Goal: Navigation & Orientation: Find specific page/section

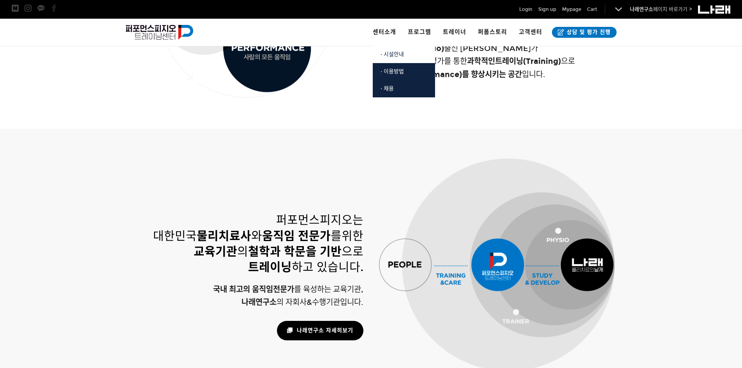
scroll to position [410, 0]
click at [392, 58] on link "· 시설안내" at bounding box center [404, 54] width 62 height 17
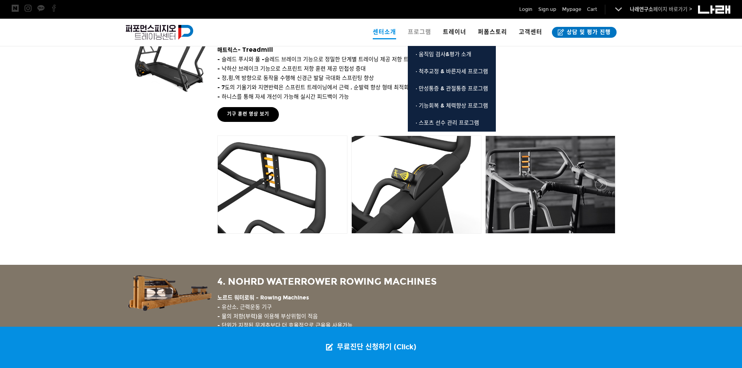
scroll to position [1068, 0]
click at [416, 35] on span "프로그램" at bounding box center [419, 31] width 23 height 7
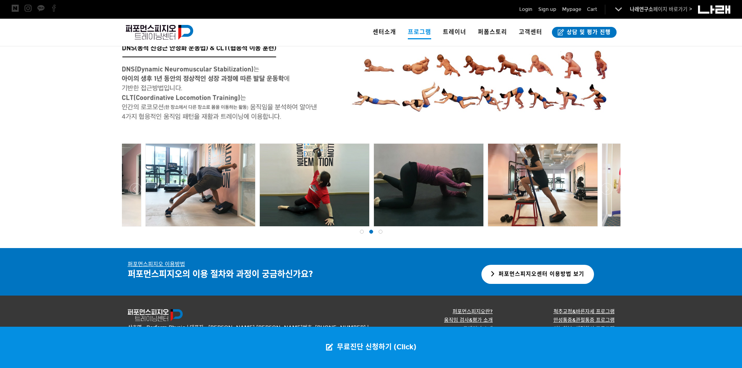
scroll to position [1528, 0]
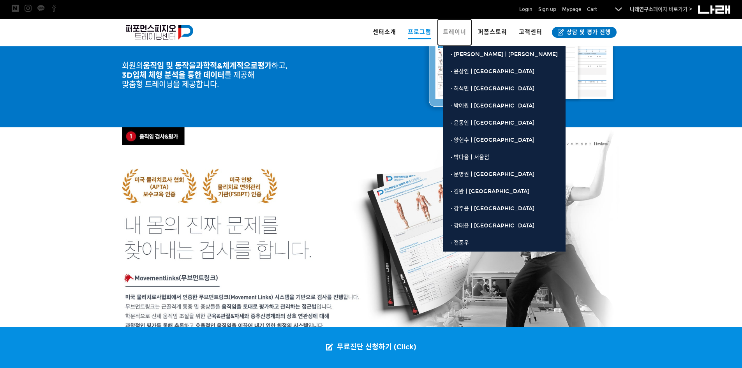
click at [461, 35] on span "트레이너" at bounding box center [454, 31] width 23 height 7
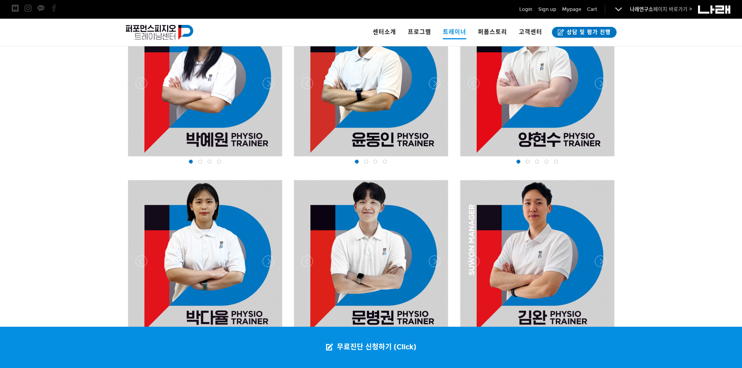
scroll to position [731, 0]
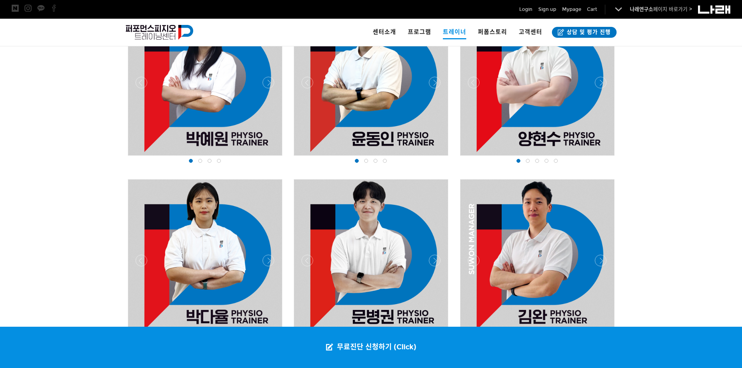
click at [675, 261] on div at bounding box center [371, 157] width 742 height 787
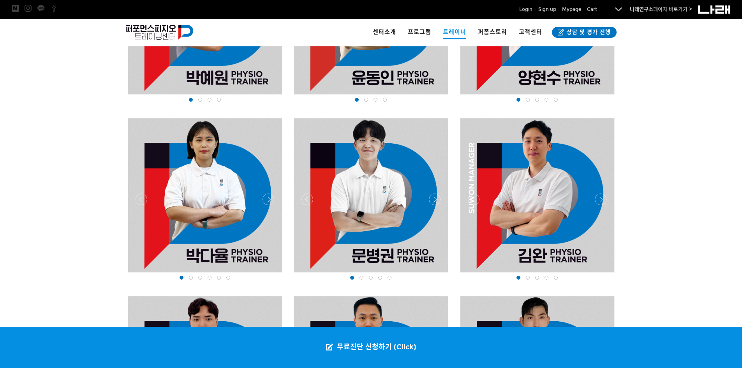
click at [429, 275] on div at bounding box center [371, 275] width 159 height 0
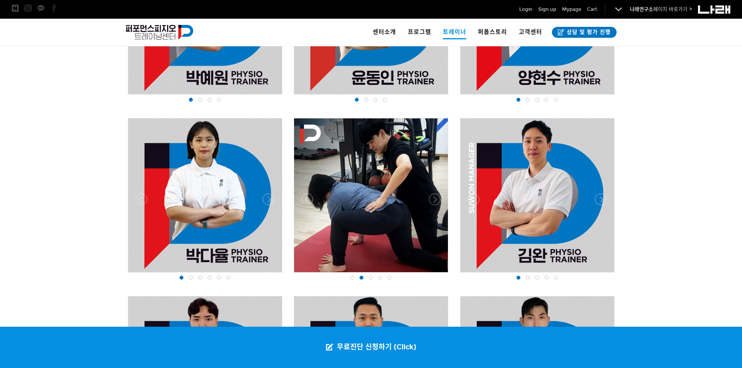
scroll to position [793, 0]
click at [434, 274] on div at bounding box center [371, 274] width 159 height 0
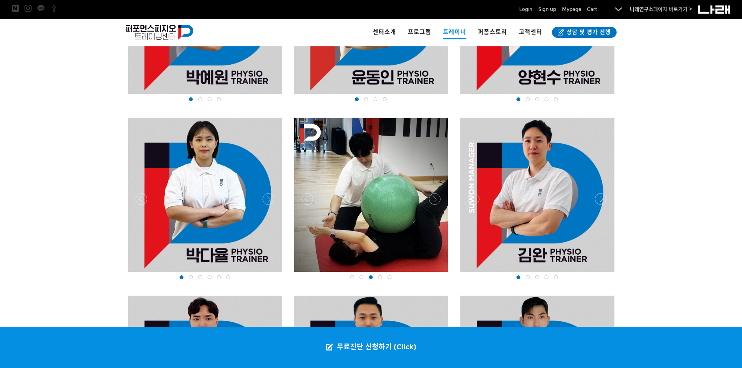
click at [434, 274] on div at bounding box center [371, 274] width 159 height 0
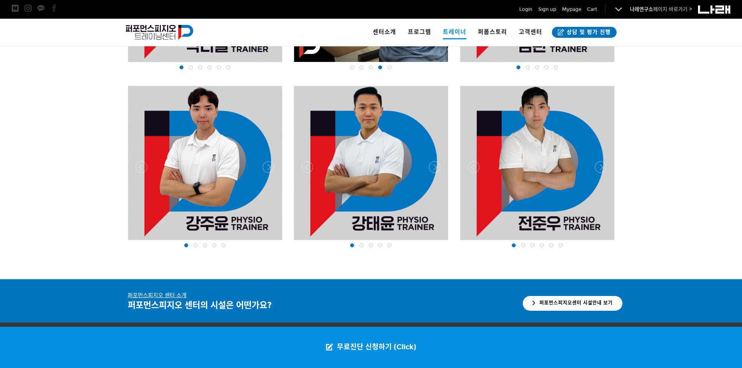
scroll to position [1003, 0]
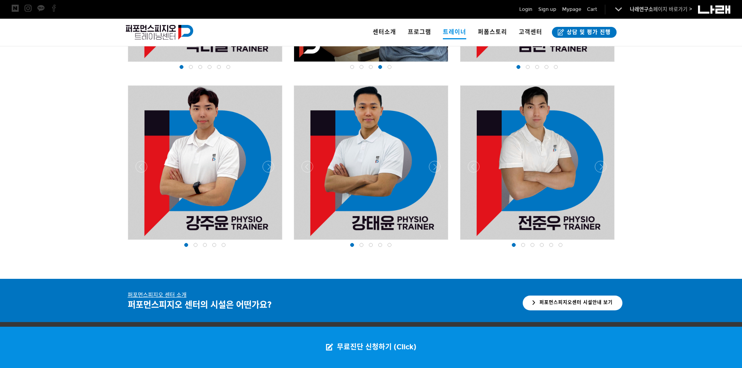
click at [434, 242] on div at bounding box center [371, 242] width 159 height 0
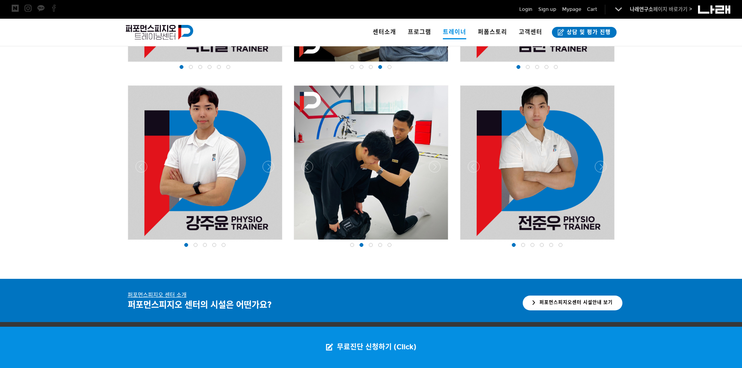
click at [434, 242] on div at bounding box center [371, 242] width 159 height 0
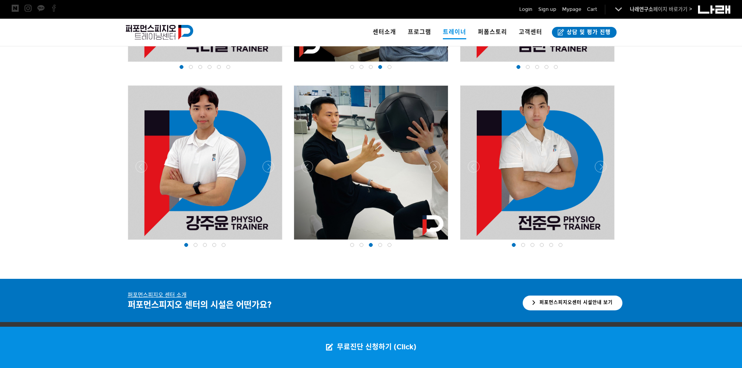
click at [434, 242] on div at bounding box center [371, 242] width 159 height 0
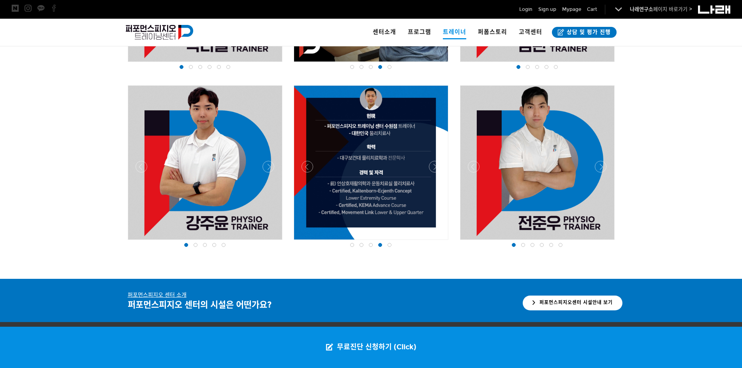
click at [604, 242] on div at bounding box center [537, 242] width 159 height 0
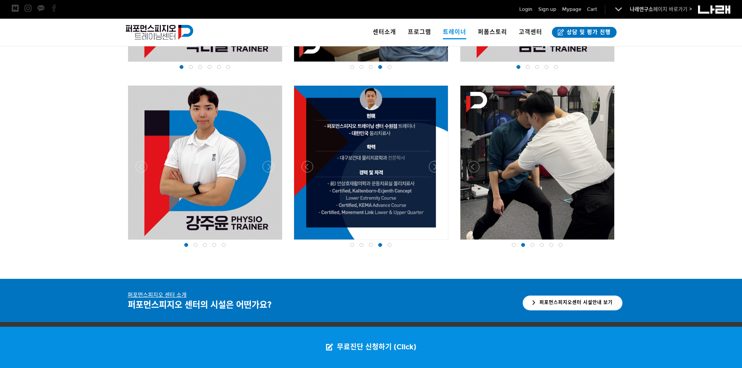
click at [604, 242] on div at bounding box center [537, 242] width 159 height 0
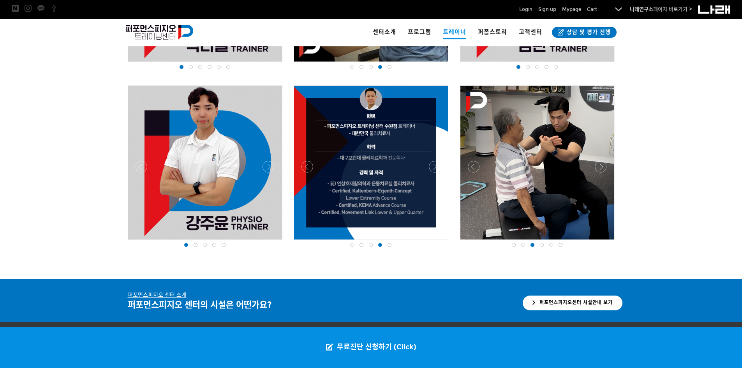
click at [604, 242] on div at bounding box center [537, 242] width 159 height 0
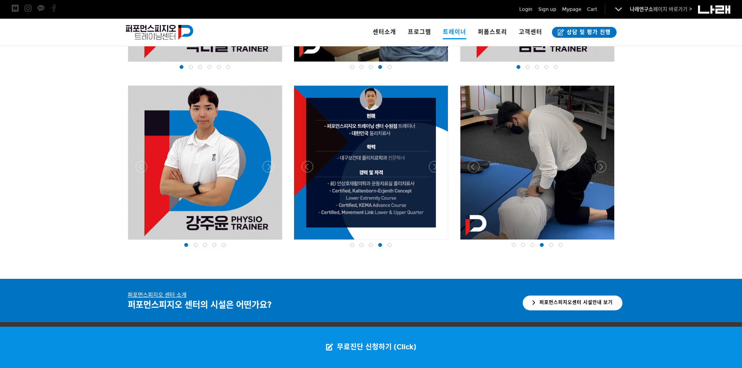
click at [604, 242] on div at bounding box center [537, 242] width 159 height 0
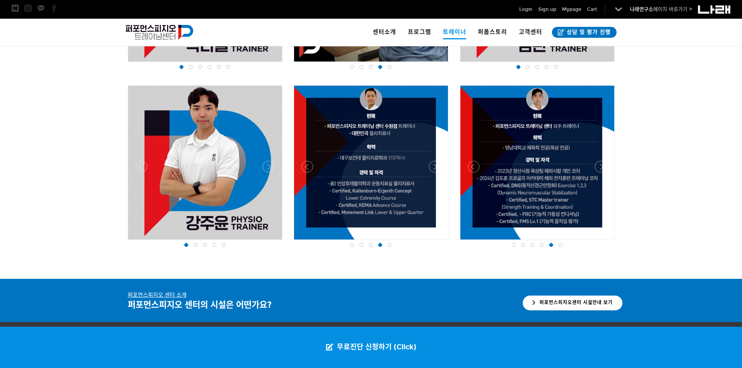
click at [266, 242] on div at bounding box center [205, 242] width 159 height 0
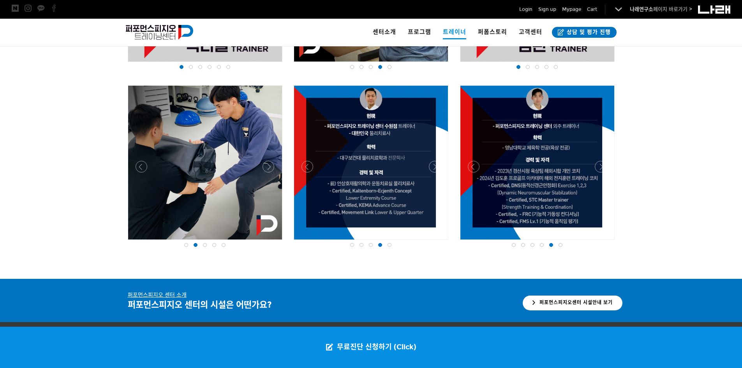
click at [267, 242] on div at bounding box center [205, 242] width 159 height 0
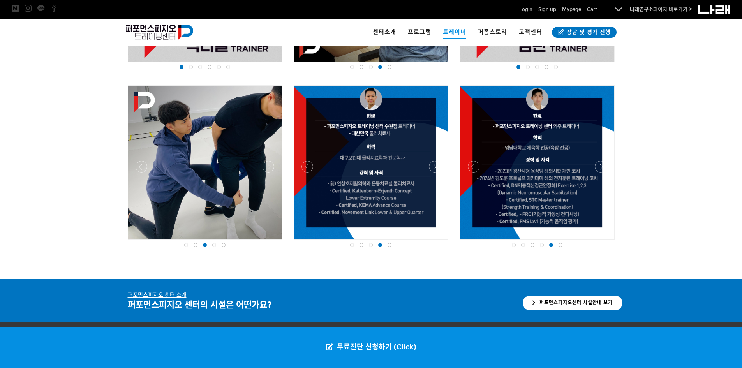
click at [269, 242] on div at bounding box center [205, 242] width 159 height 0
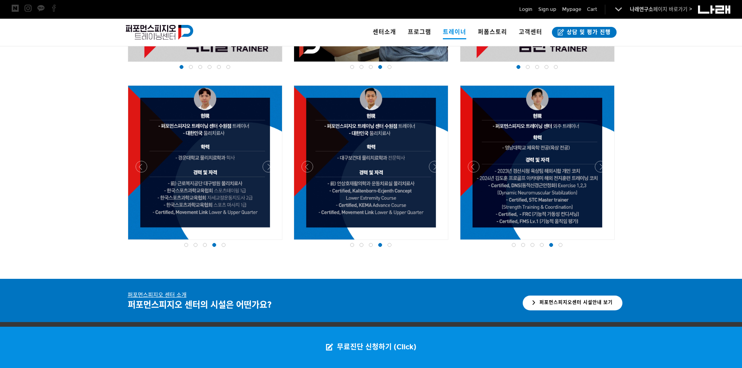
click at [269, 242] on div at bounding box center [205, 242] width 159 height 0
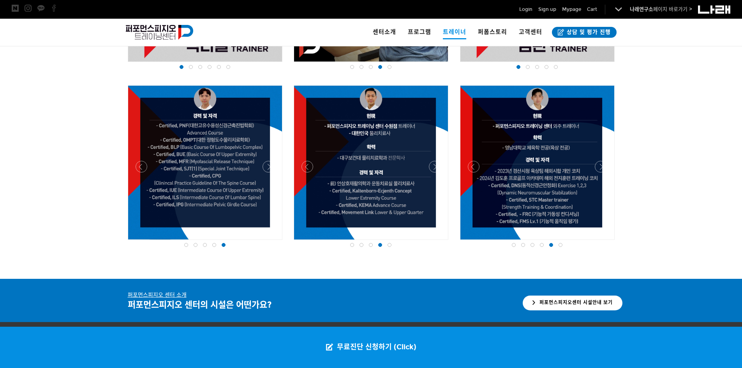
click at [142, 242] on div at bounding box center [205, 242] width 159 height 0
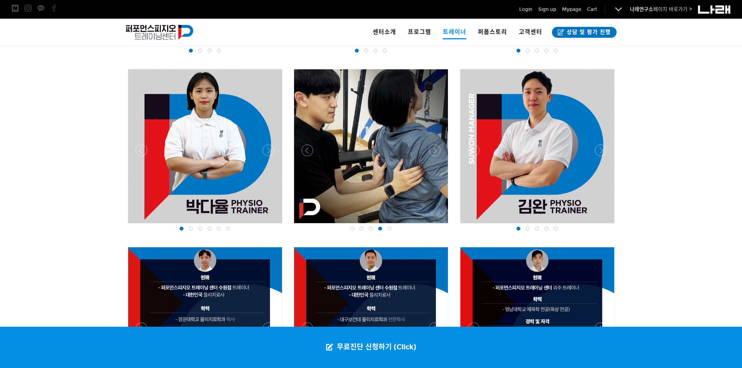
scroll to position [841, 0]
click at [267, 226] on div at bounding box center [205, 226] width 159 height 0
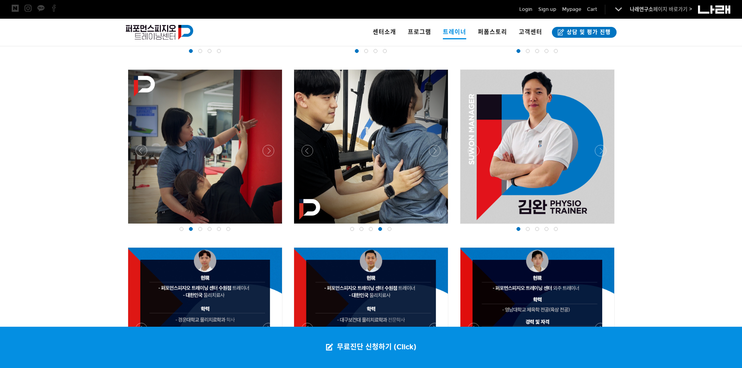
click at [267, 226] on div at bounding box center [205, 226] width 159 height 0
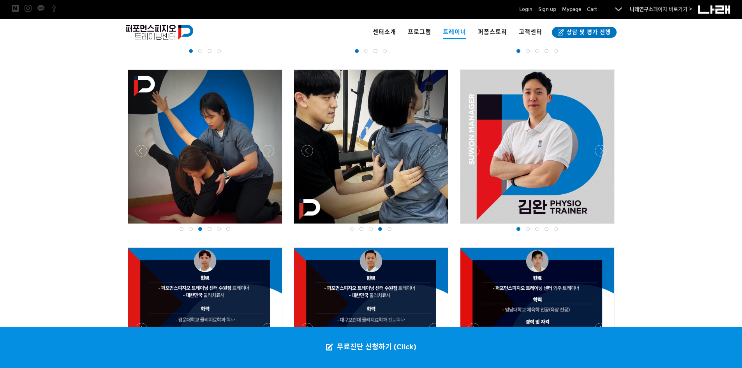
click at [267, 226] on div at bounding box center [205, 226] width 159 height 0
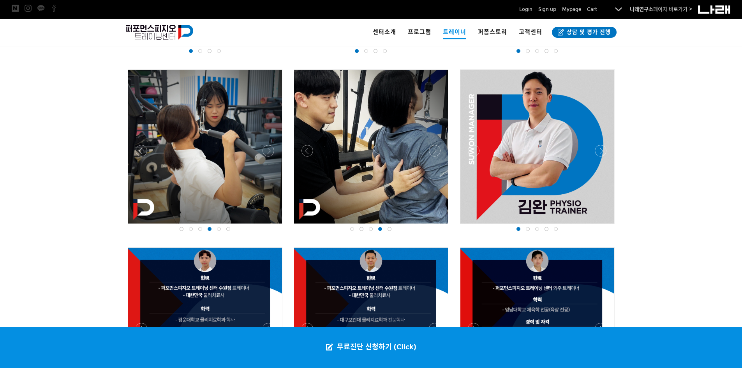
click at [267, 226] on div at bounding box center [205, 226] width 159 height 0
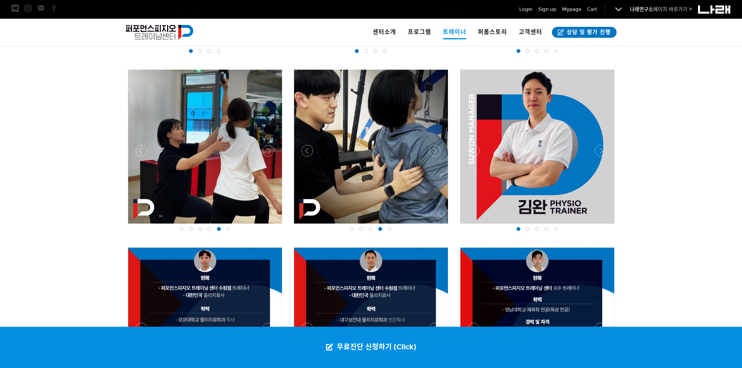
click at [267, 226] on div at bounding box center [205, 226] width 159 height 0
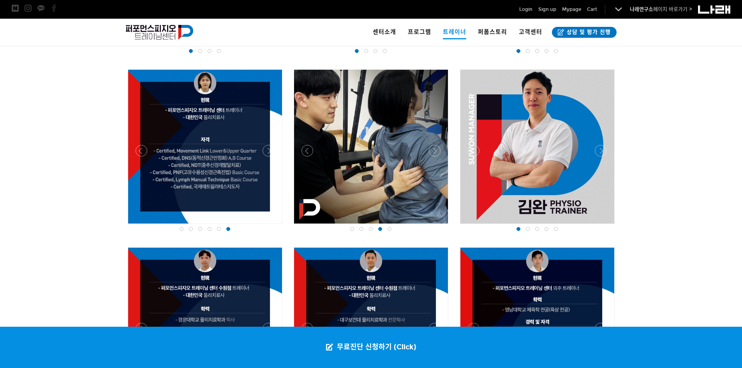
click at [437, 226] on div at bounding box center [371, 226] width 159 height 0
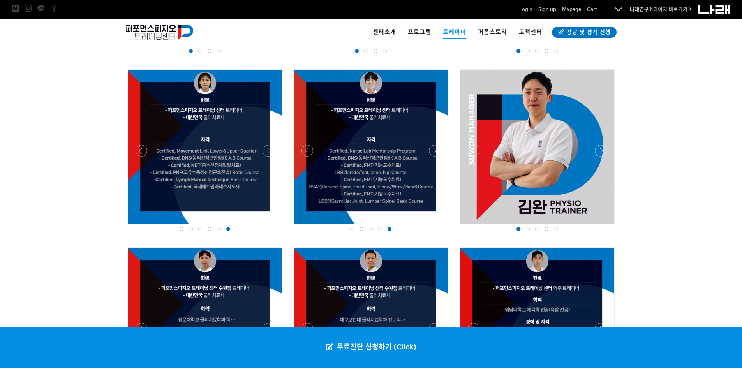
click at [437, 226] on div at bounding box center [371, 226] width 159 height 0
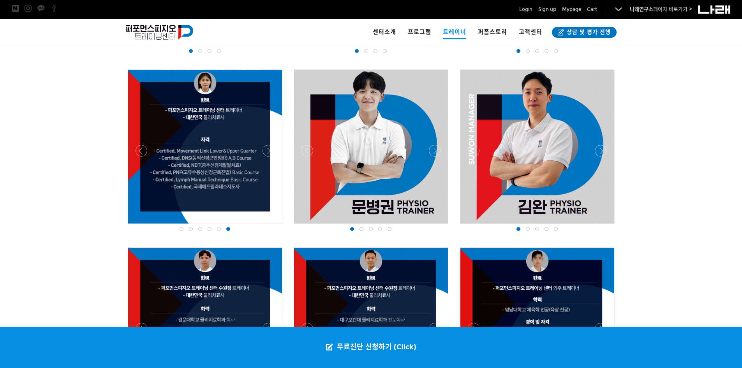
click at [309, 226] on div at bounding box center [371, 226] width 159 height 0
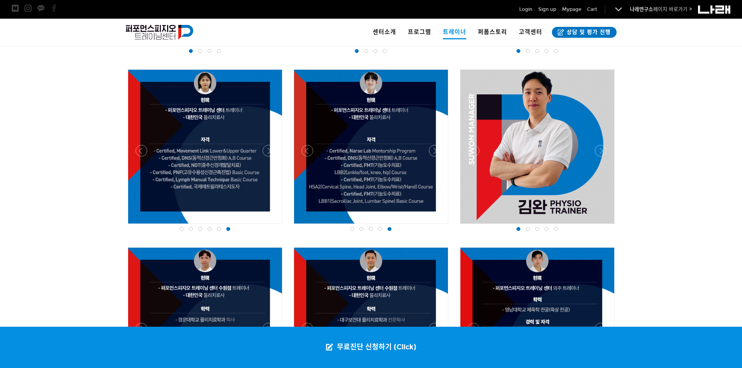
click at [603, 226] on div at bounding box center [537, 226] width 159 height 0
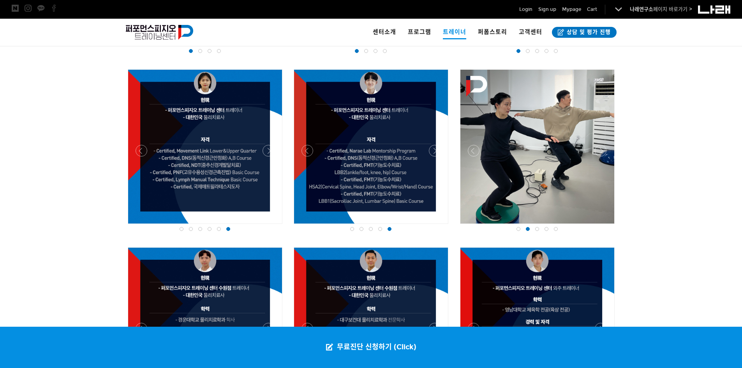
click at [603, 226] on div at bounding box center [537, 226] width 159 height 0
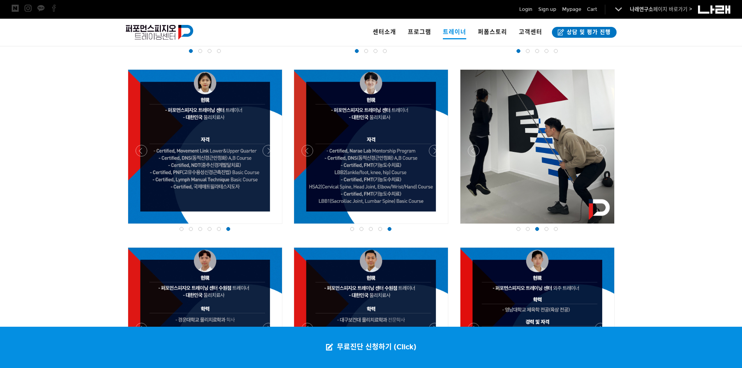
click at [603, 226] on div at bounding box center [537, 226] width 159 height 0
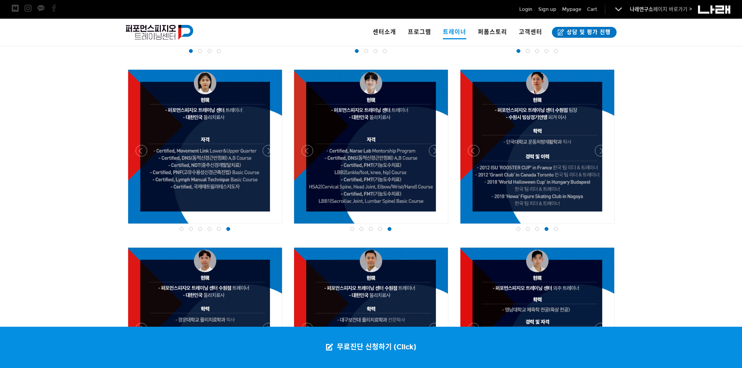
click at [675, 136] on div at bounding box center [371, 47] width 742 height 787
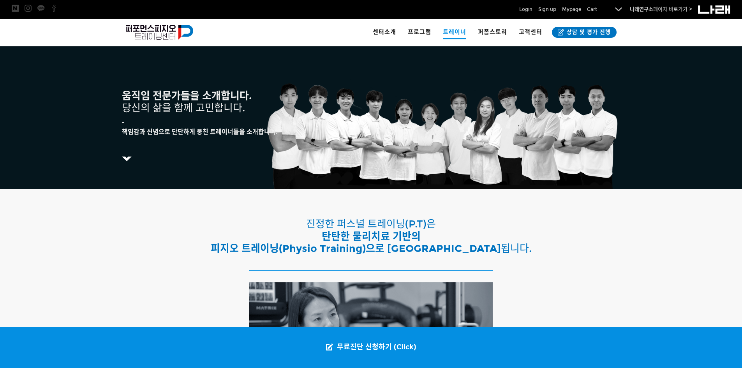
scroll to position [0, 0]
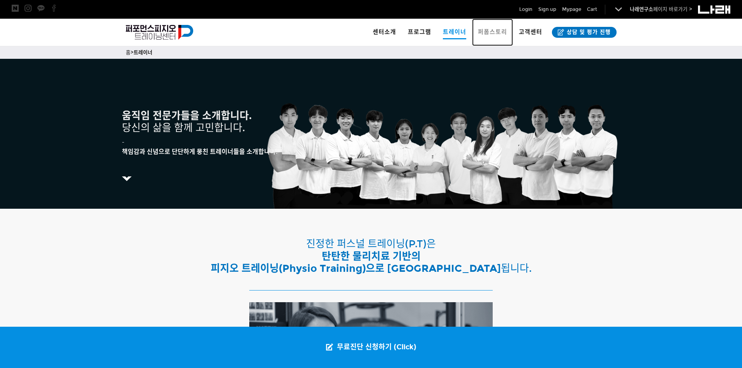
click at [488, 30] on span "퍼폼스토리" at bounding box center [492, 31] width 29 height 7
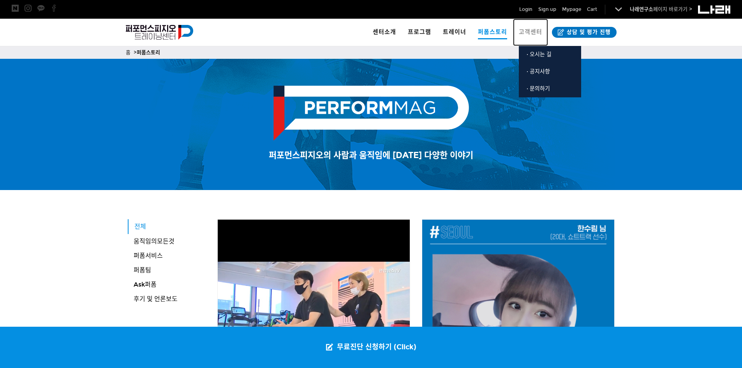
click at [532, 32] on span "고객센터" at bounding box center [530, 31] width 23 height 7
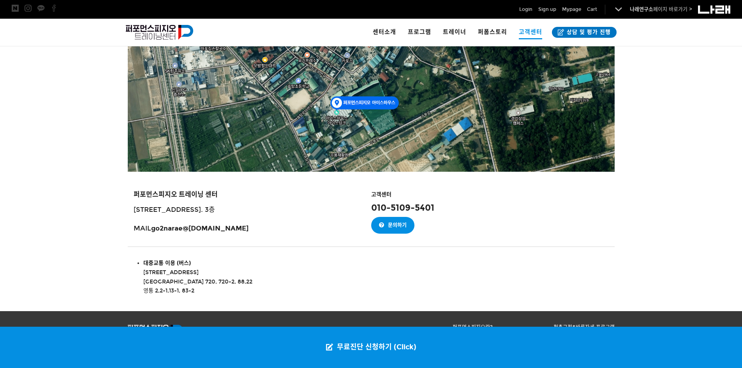
scroll to position [805, 0]
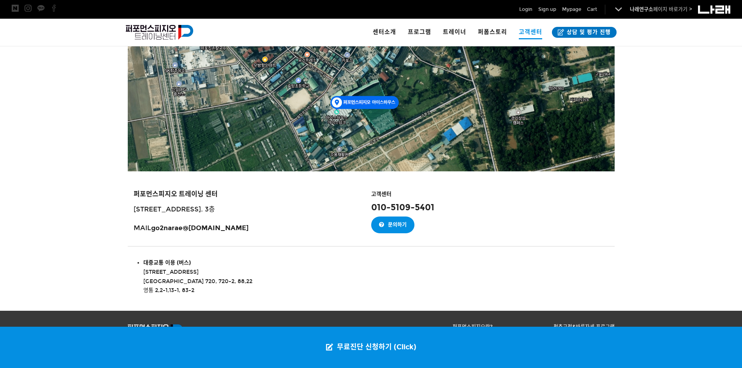
drag, startPoint x: 243, startPoint y: 207, endPoint x: 237, endPoint y: 207, distance: 6.2
click at [215, 207] on span "[STREET_ADDRESS]. 3층" at bounding box center [174, 209] width 81 height 8
drag, startPoint x: 242, startPoint y: 207, endPoint x: 156, endPoint y: 208, distance: 86.5
click at [156, 208] on span "[STREET_ADDRESS]. 3층" at bounding box center [174, 209] width 81 height 8
copy span "[STREET_ADDRESS]"
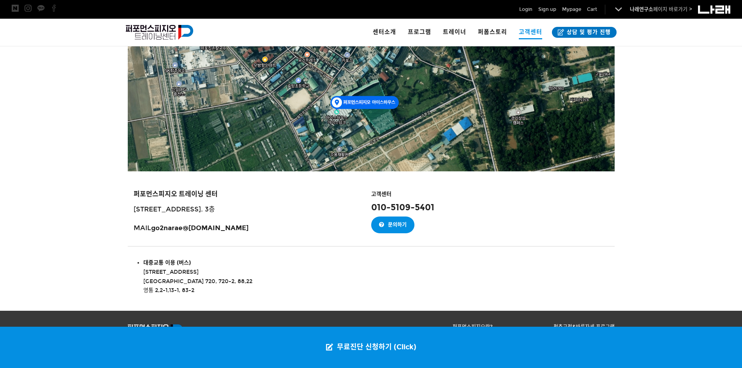
click at [652, 131] on div at bounding box center [371, 125] width 742 height 370
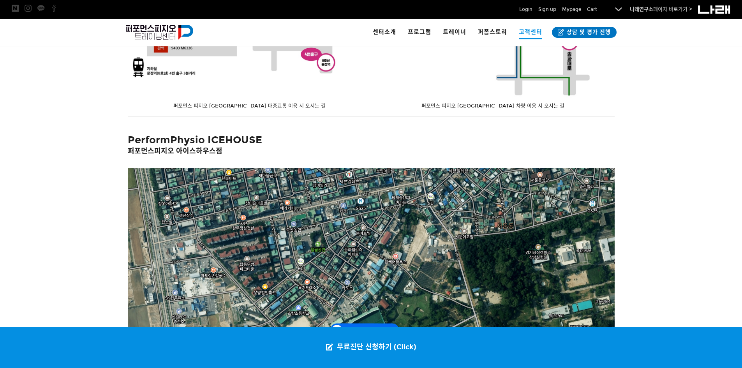
scroll to position [573, 0]
